Goal: Information Seeking & Learning: Learn about a topic

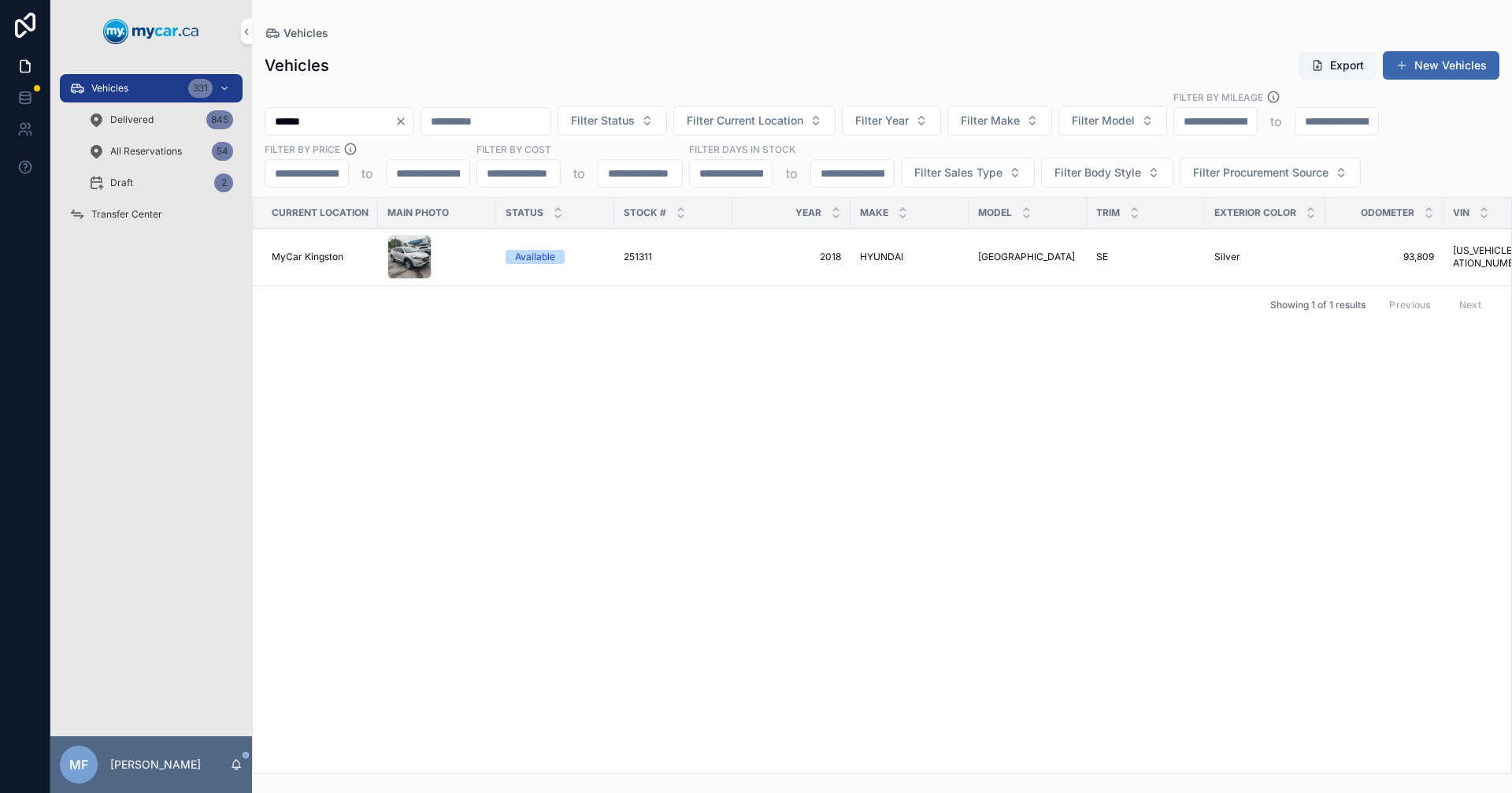
drag, startPoint x: 361, startPoint y: 121, endPoint x: 0, endPoint y: 111, distance: 361.1
click at [0, 111] on div "Vehicles 331 Delivered 845 All Reservations 54 Draft 2 Transfer Center MF [PERS…" at bounding box center [756, 396] width 1512 height 793
type input "******"
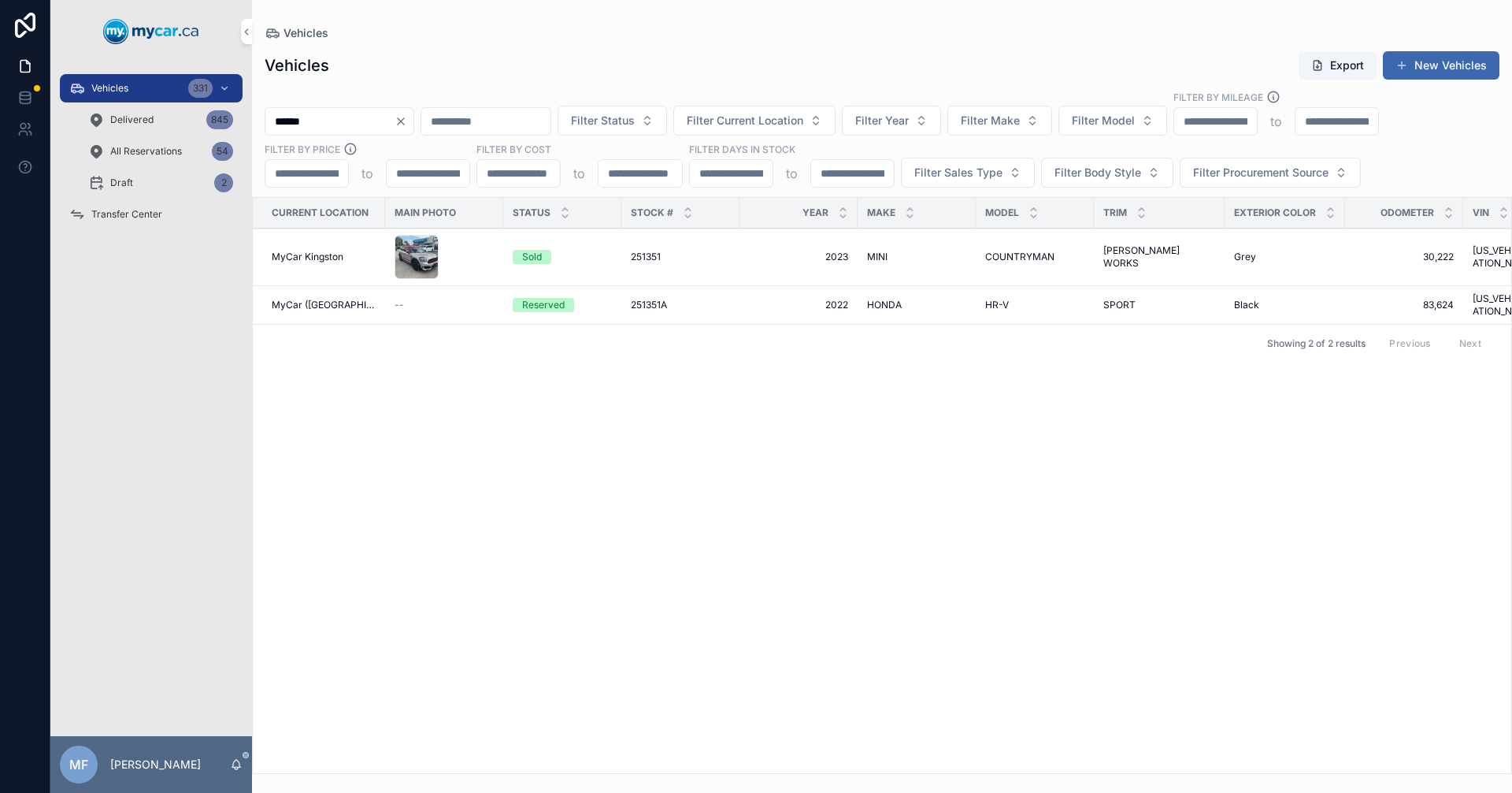
click at [869, 253] on span "MINI" at bounding box center [877, 257] width 20 height 13
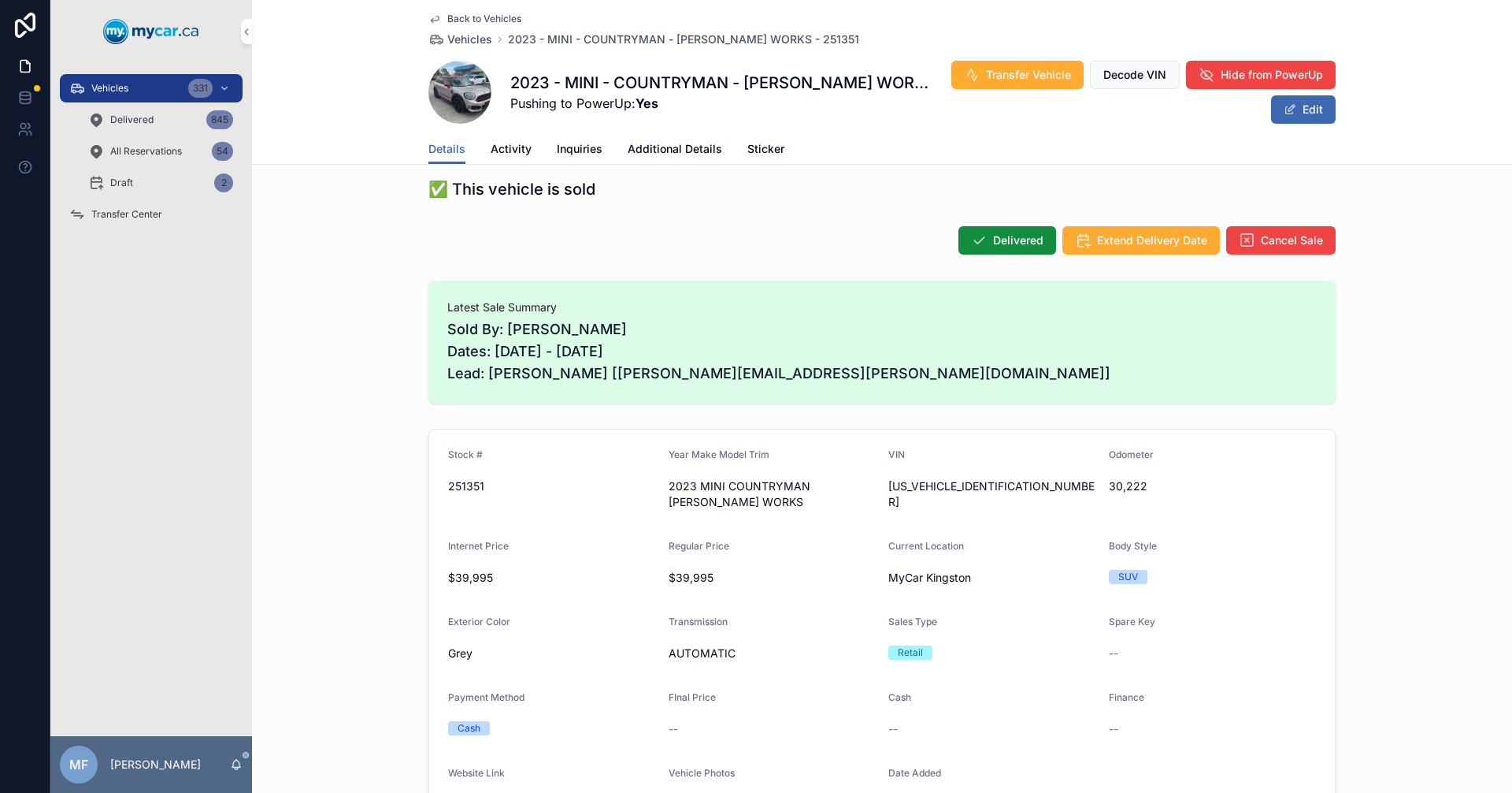
scroll to position [158, 0]
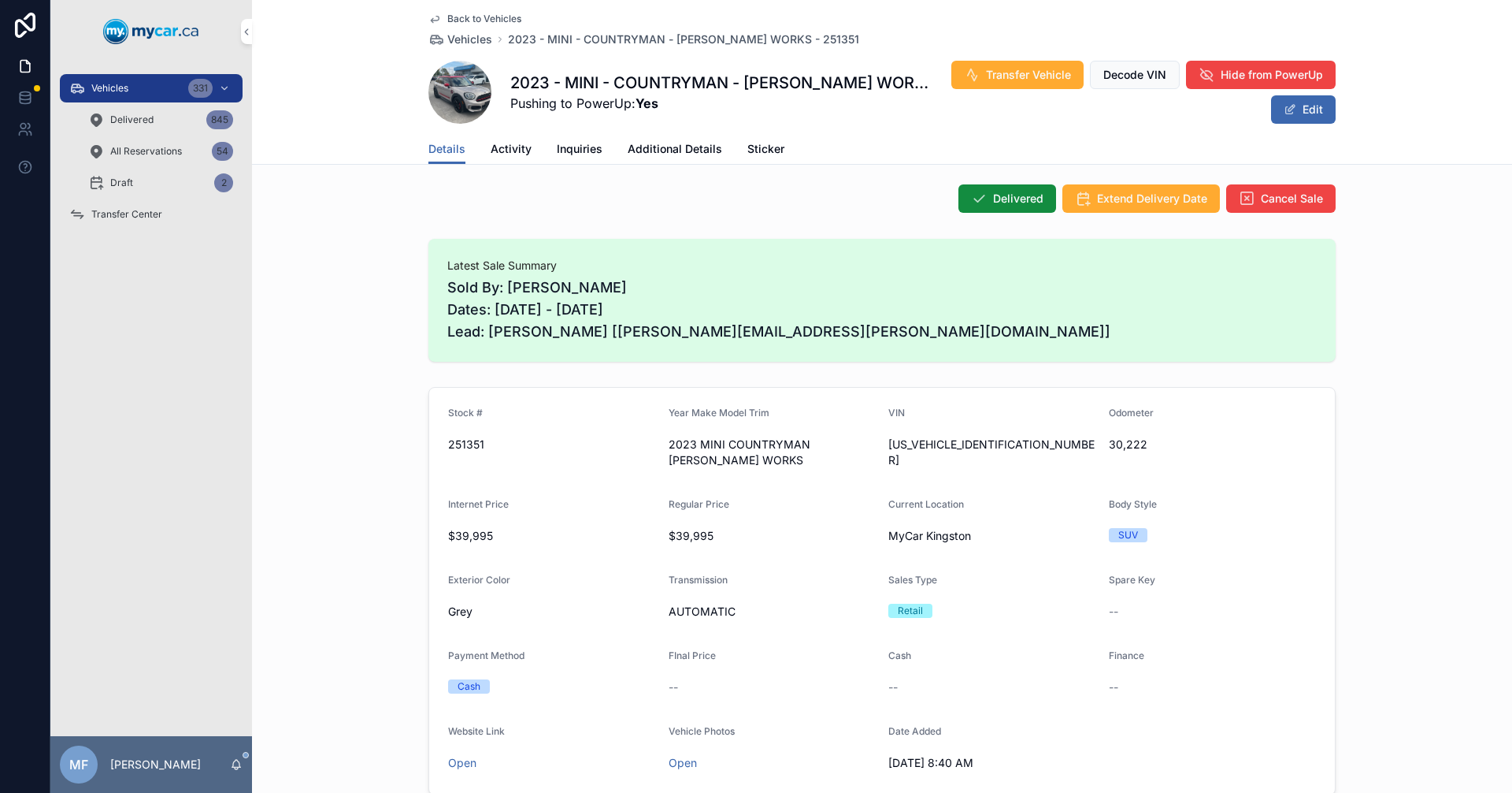
click at [951, 446] on span "[US_VEHICLE_IDENTIFICATION_NUMBER]" at bounding box center [992, 452] width 208 height 32
drag, startPoint x: 1005, startPoint y: 444, endPoint x: 888, endPoint y: 447, distance: 117.0
click at [874, 438] on form "Stock # 251351 Year Make Model Trim 2023 MINI COUNTRYMAN [PERSON_NAME] WORKS VI…" at bounding box center [882, 591] width 905 height 406
click at [930, 446] on span "[US_VEHICLE_IDENTIFICATION_NUMBER]" at bounding box center [992, 452] width 208 height 32
click at [0, 0] on icon "scrollable content" at bounding box center [0, 0] width 0 height 0
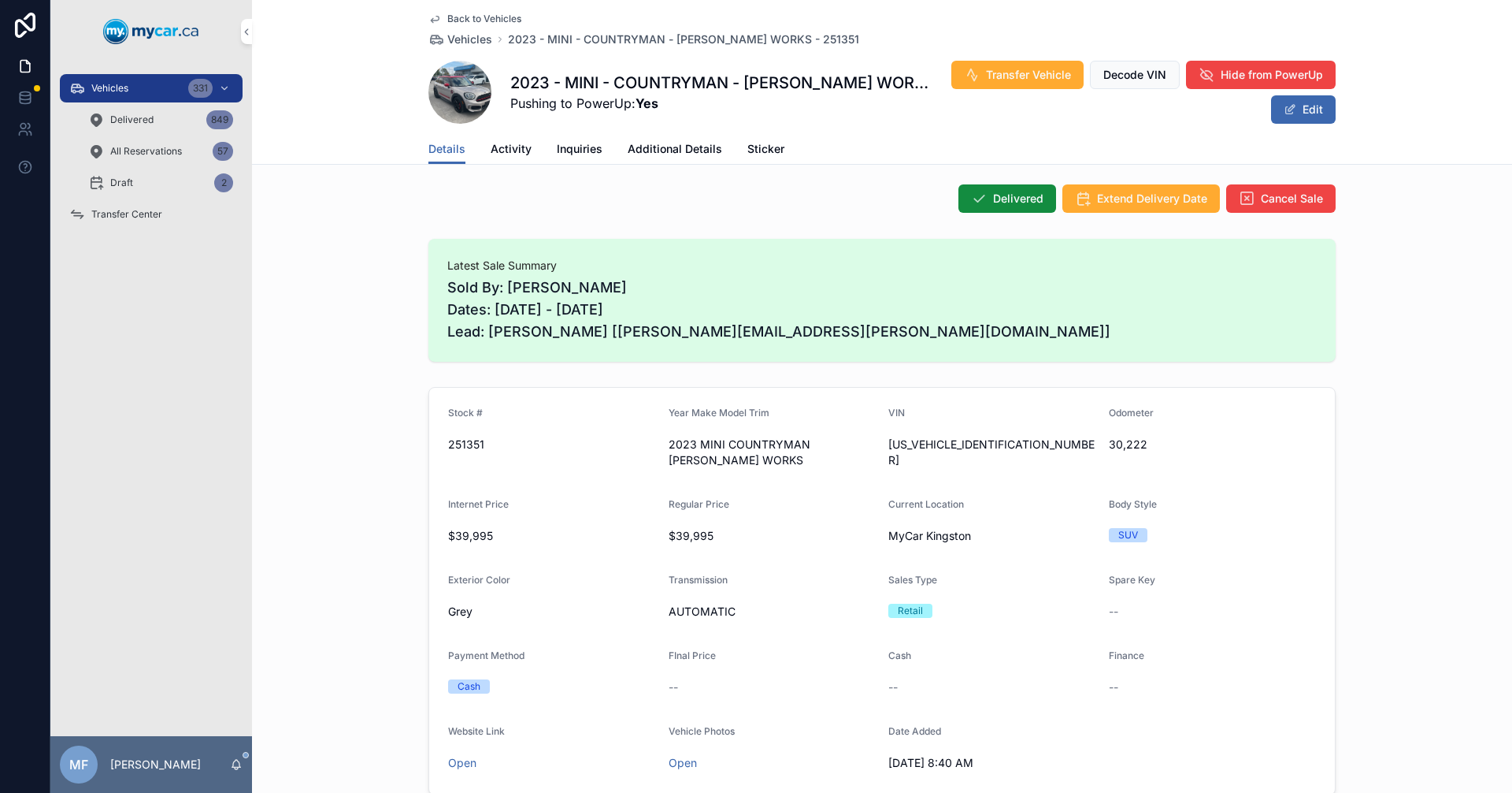
click at [469, 39] on span "Vehicles" at bounding box center [469, 39] width 45 height 15
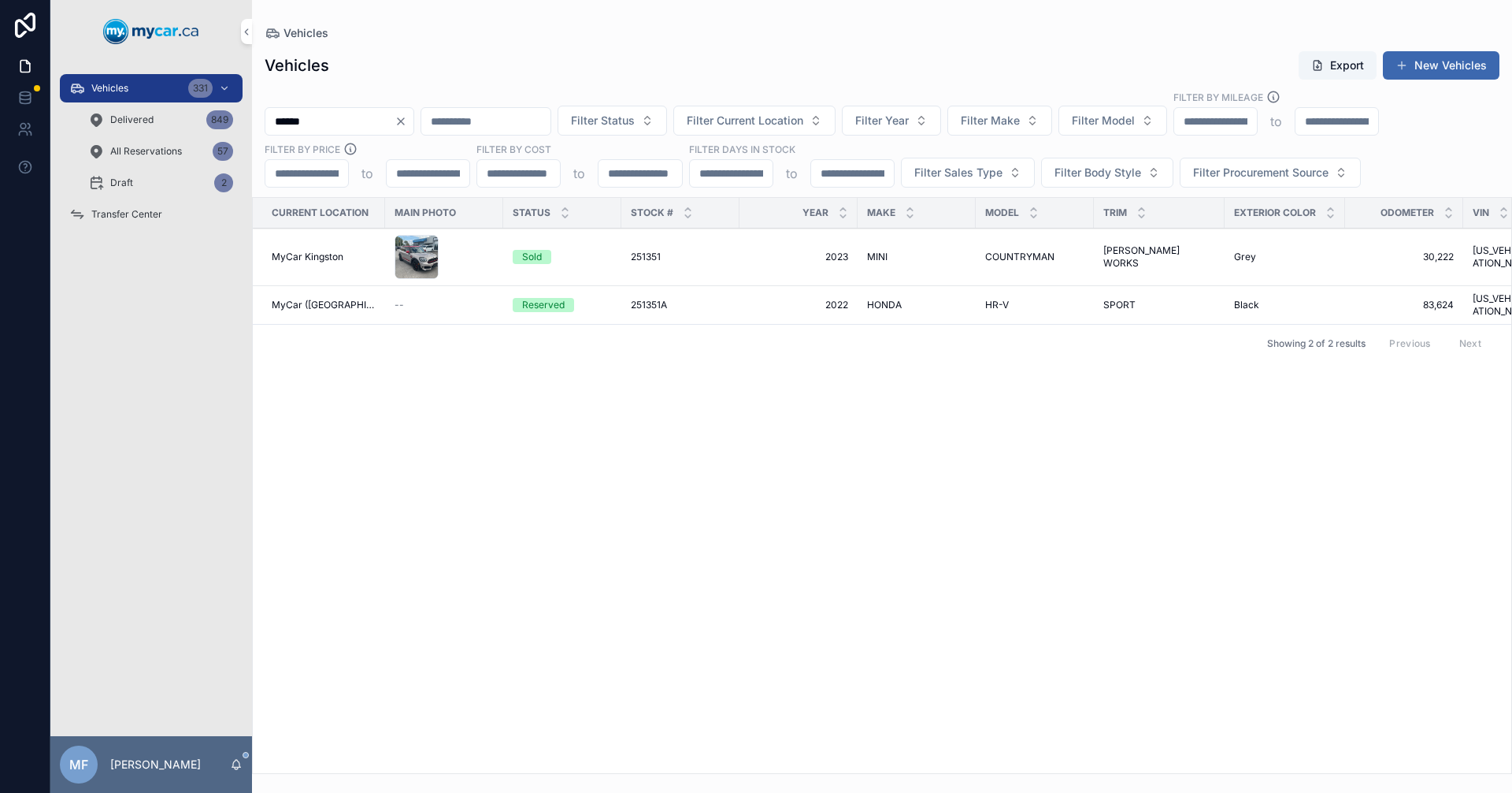
drag, startPoint x: 366, startPoint y: 121, endPoint x: 0, endPoint y: 114, distance: 366.1
click at [0, 117] on div "Vehicles 331 Delivered 849 All Reservations 57 Draft 2 Transfer Center MF [PERS…" at bounding box center [756, 396] width 1512 height 793
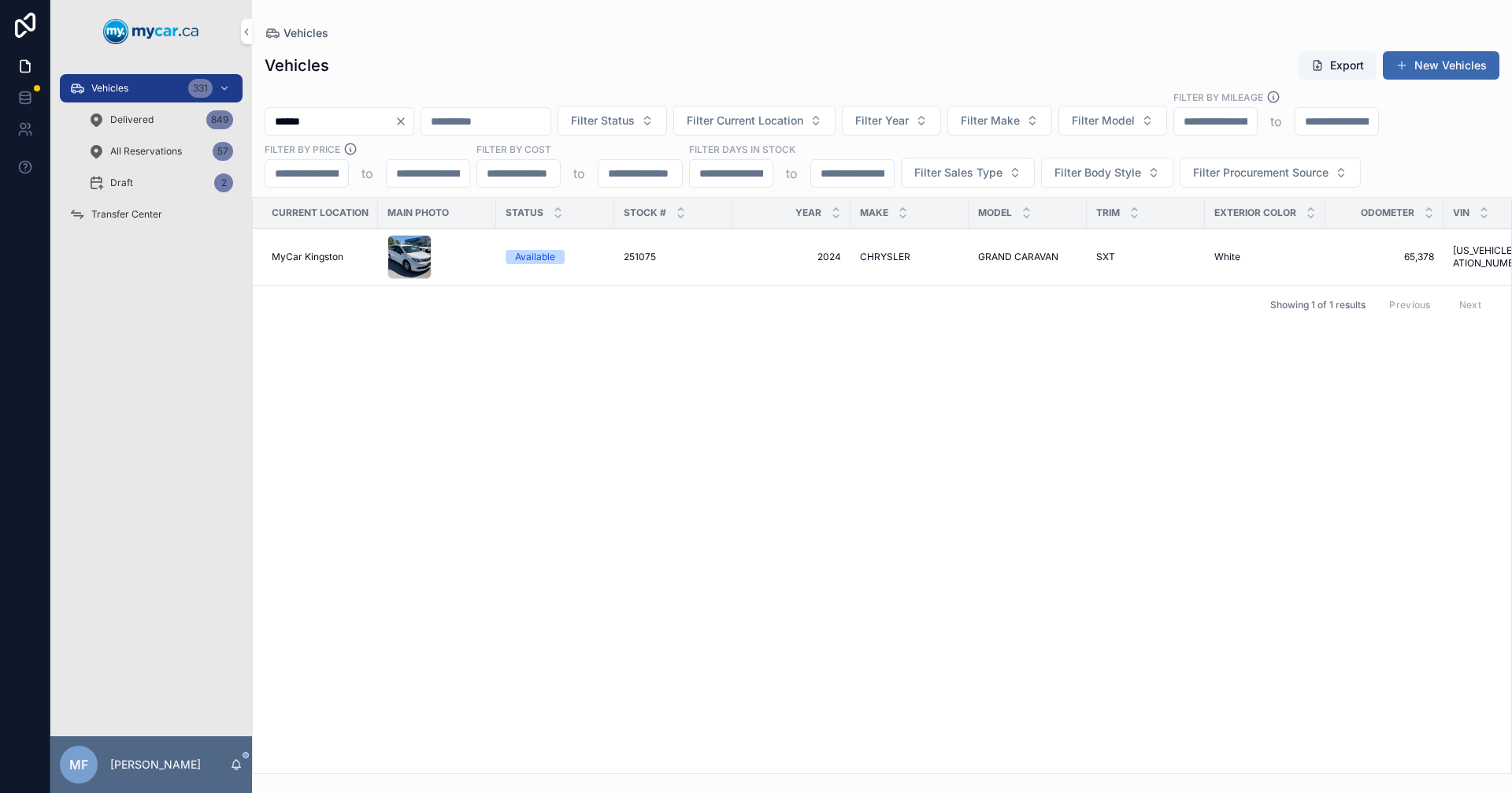
type input "******"
click at [919, 256] on div "CHRYSLER CHRYSLER" at bounding box center [909, 257] width 99 height 13
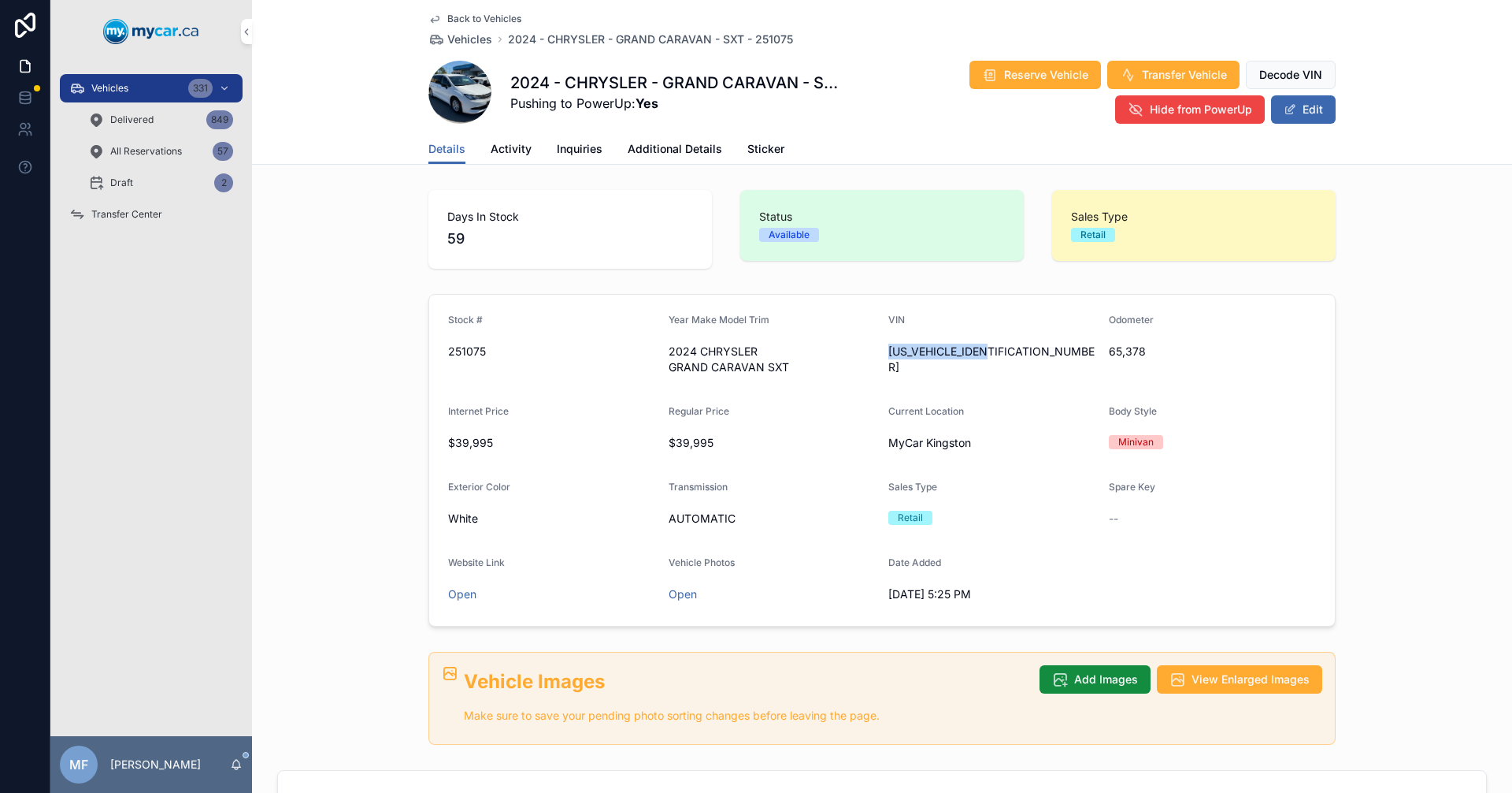
drag, startPoint x: 993, startPoint y: 355, endPoint x: 986, endPoint y: 350, distance: 8.6
click at [996, 353] on span "[US_VEHICLE_IDENTIFICATION_NUMBER]" at bounding box center [992, 359] width 208 height 32
drag, startPoint x: 1013, startPoint y: 348, endPoint x: 881, endPoint y: 366, distance: 133.2
click at [881, 366] on form "Stock # 251075 Year Make Model Trim 2024 CHRYSLER GRAND CARAVAN SXT VIN [US_VEH…" at bounding box center [882, 460] width 905 height 331
copy span "[US_VEHICLE_IDENTIFICATION_NUMBER]"
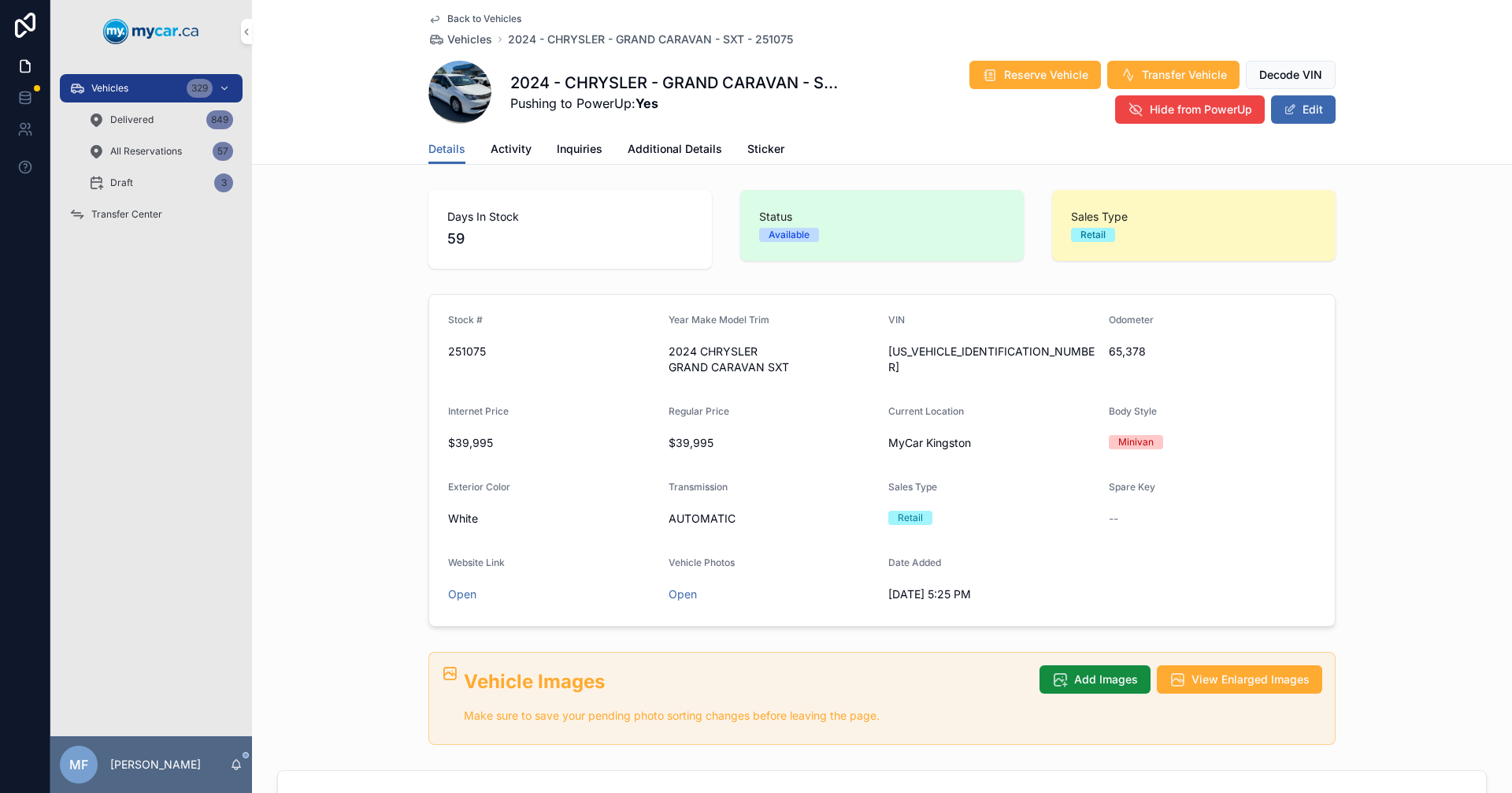
click at [483, 42] on span "Vehicles" at bounding box center [469, 39] width 45 height 15
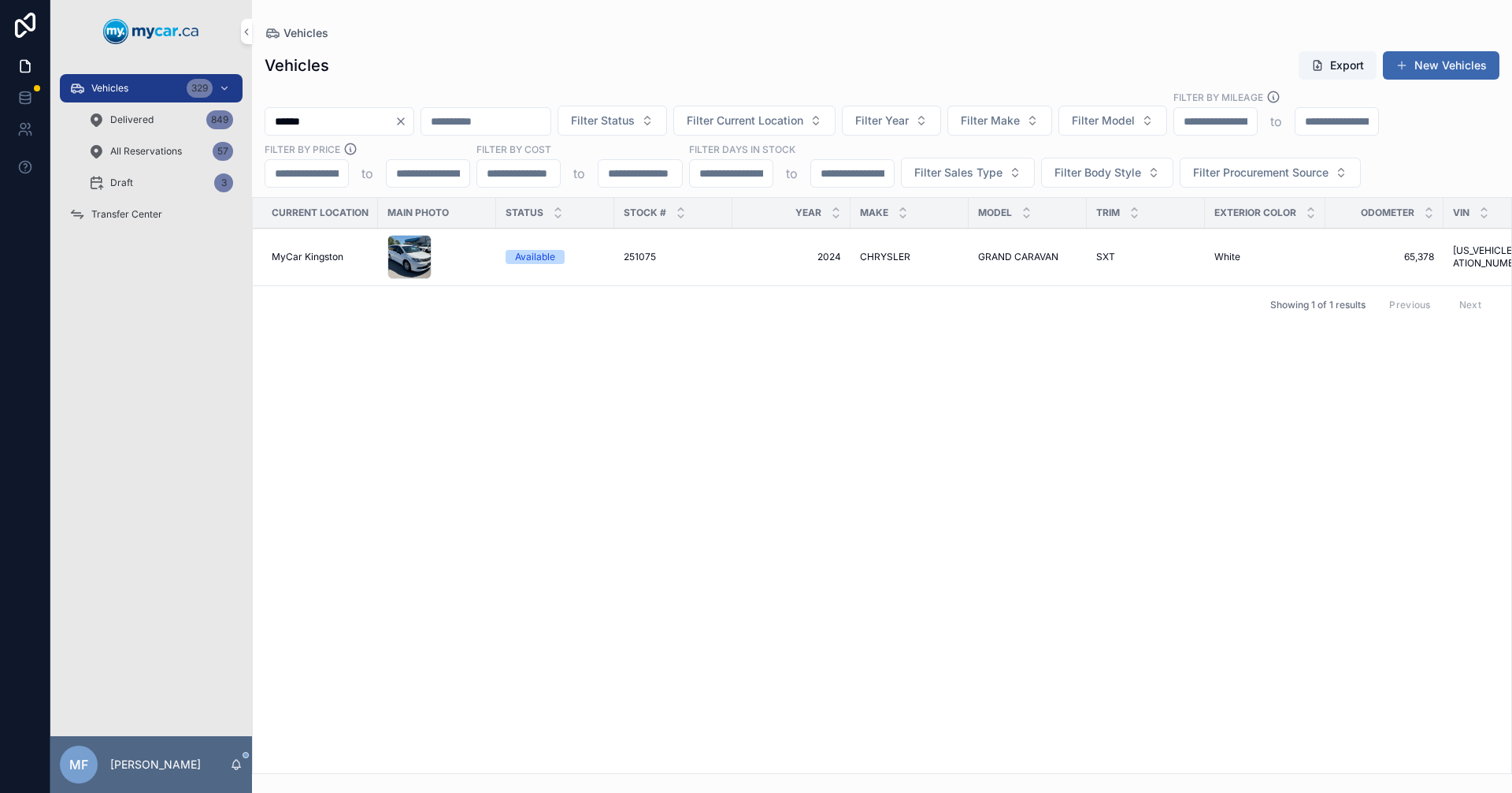
click at [0, 136] on div "Vehicles 329 Delivered 849 All Reservations 57 Draft 3 Transfer Center MF [PERS…" at bounding box center [756, 396] width 1512 height 793
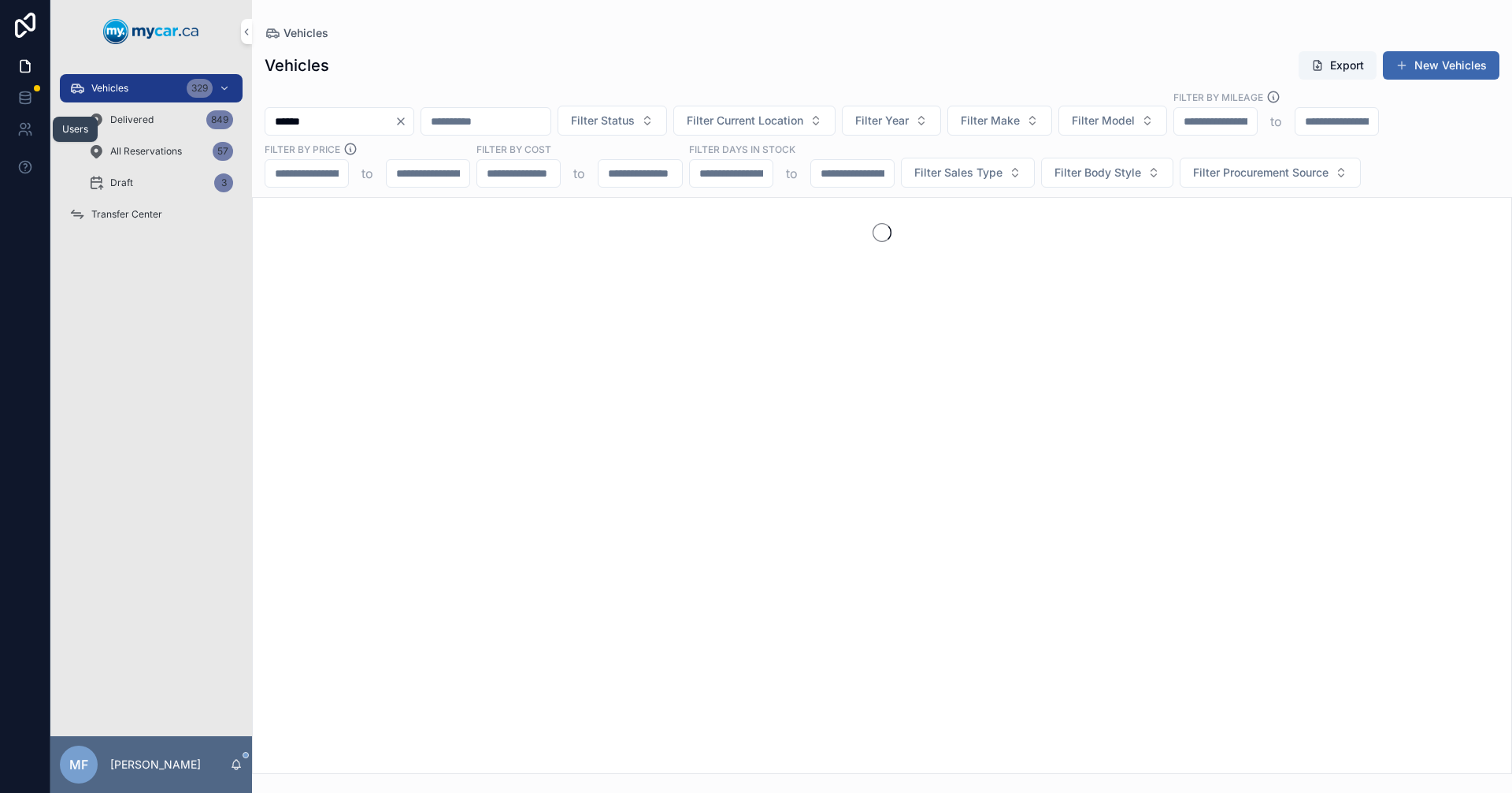
type input "******"
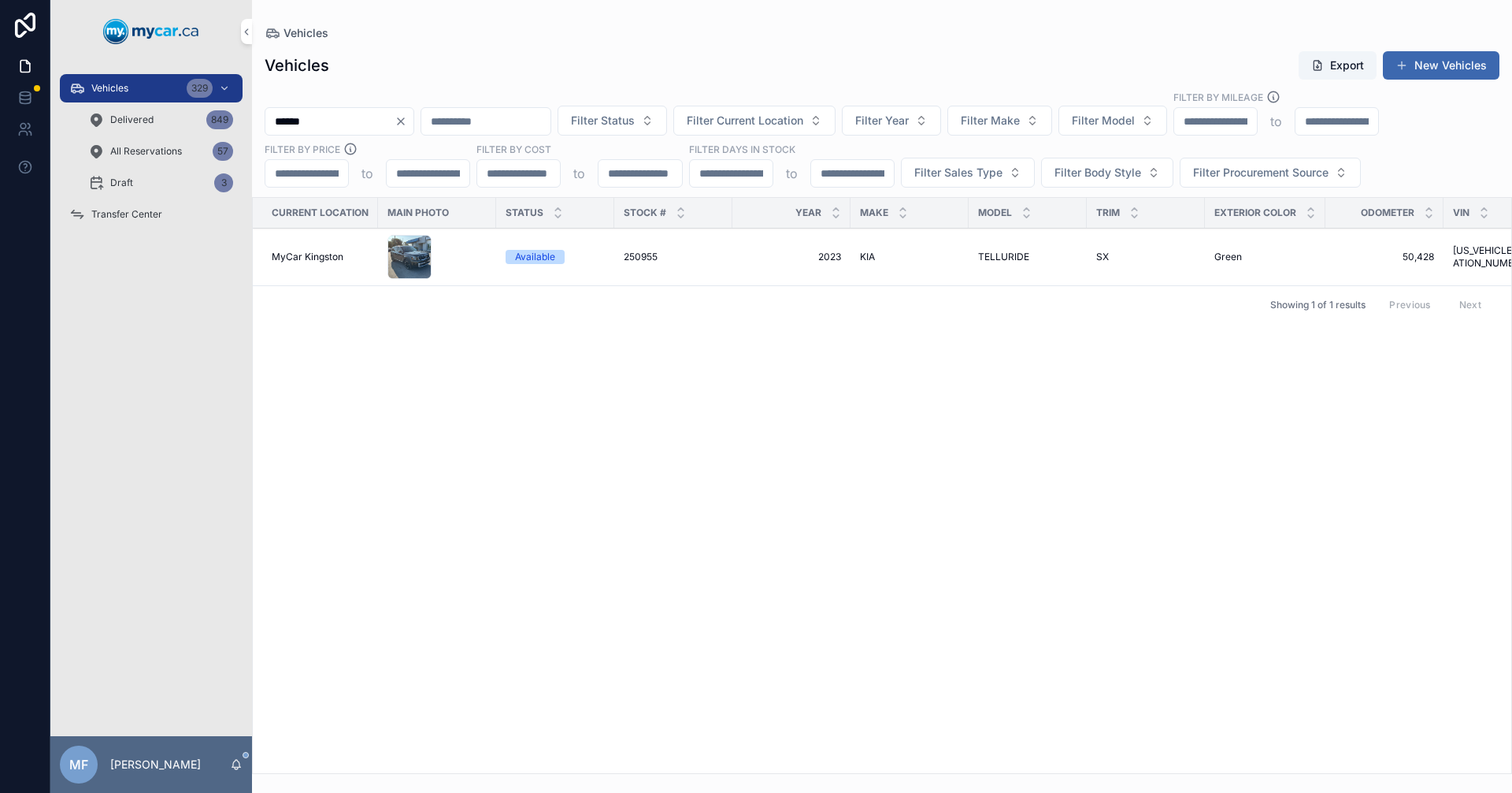
click at [1009, 250] on span "TELLURIDE" at bounding box center [1004, 257] width 51 height 13
